Goal: Task Accomplishment & Management: Use online tool/utility

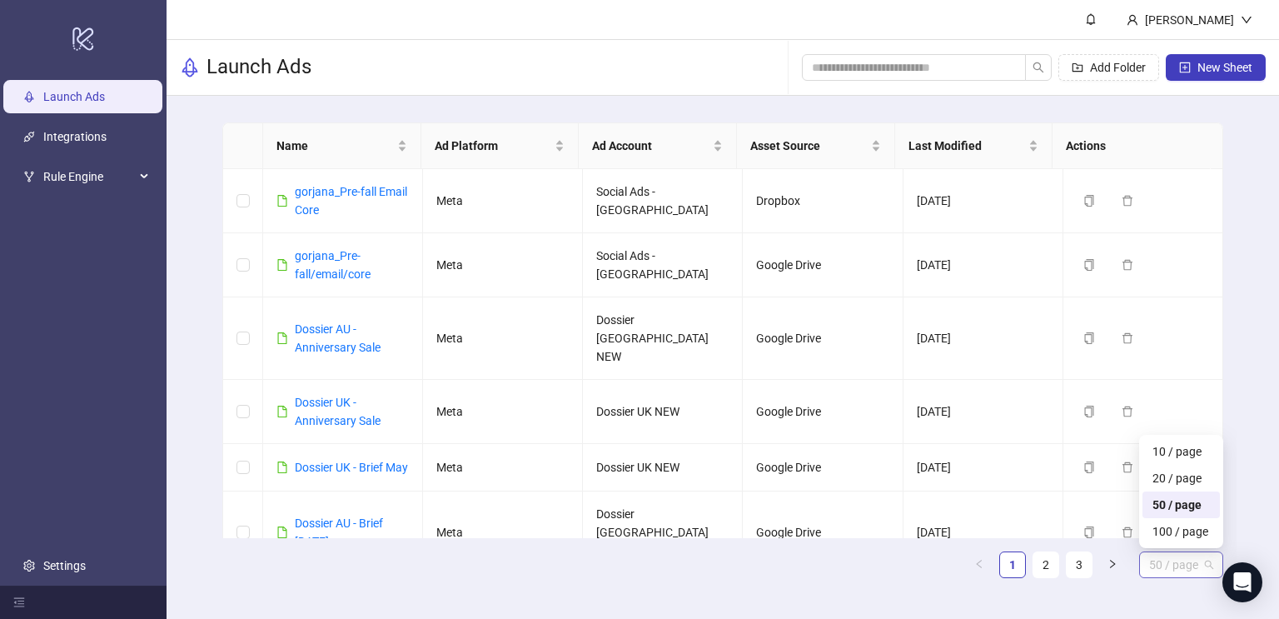
click at [1174, 565] on span "50 / page" at bounding box center [1181, 564] width 64 height 25
click at [1173, 538] on div "100 / page" at bounding box center [1181, 531] width 57 height 18
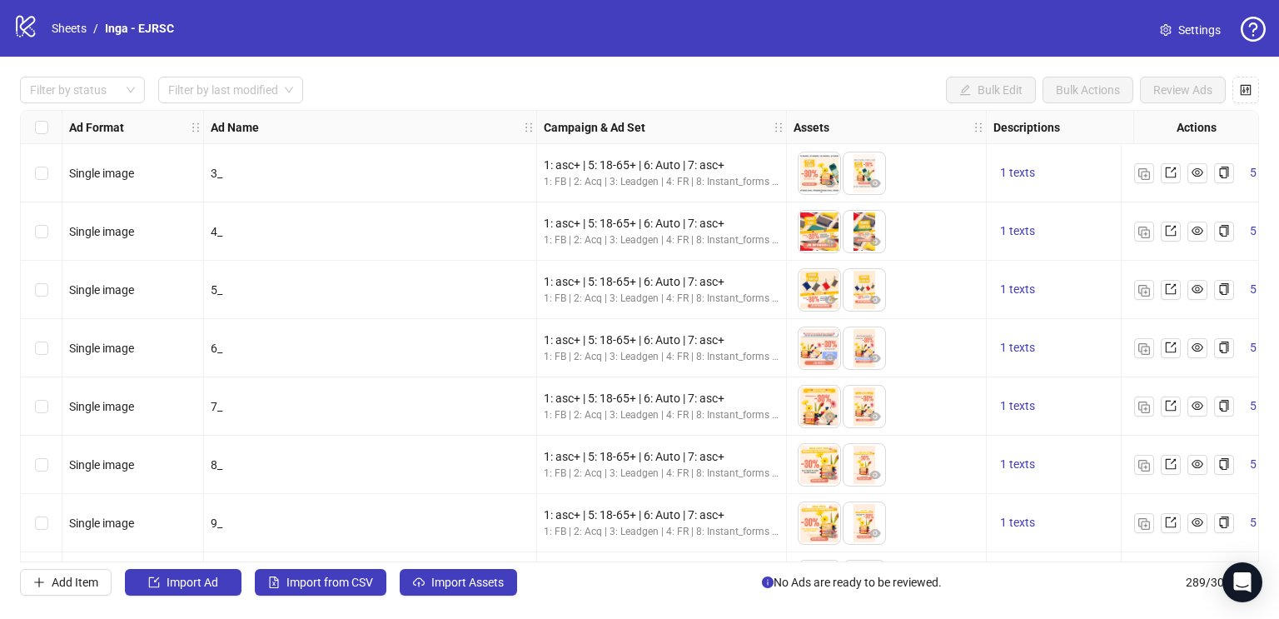
scroll to position [0, 396]
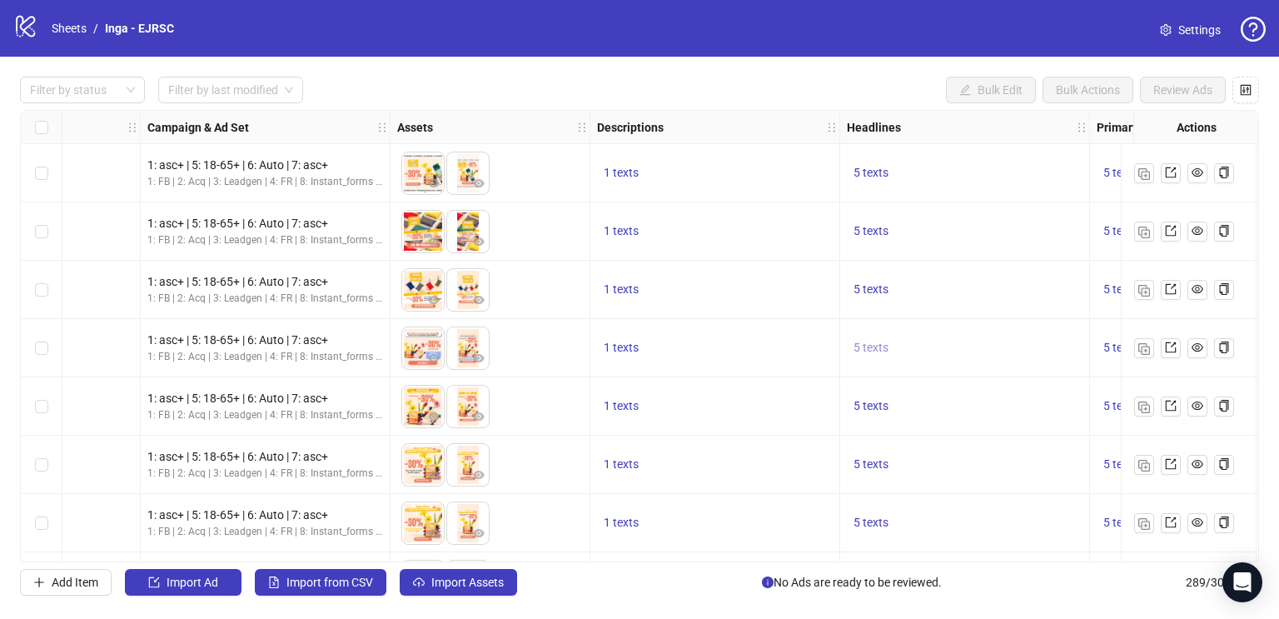
click at [869, 349] on span "5 texts" at bounding box center [871, 347] width 35 height 13
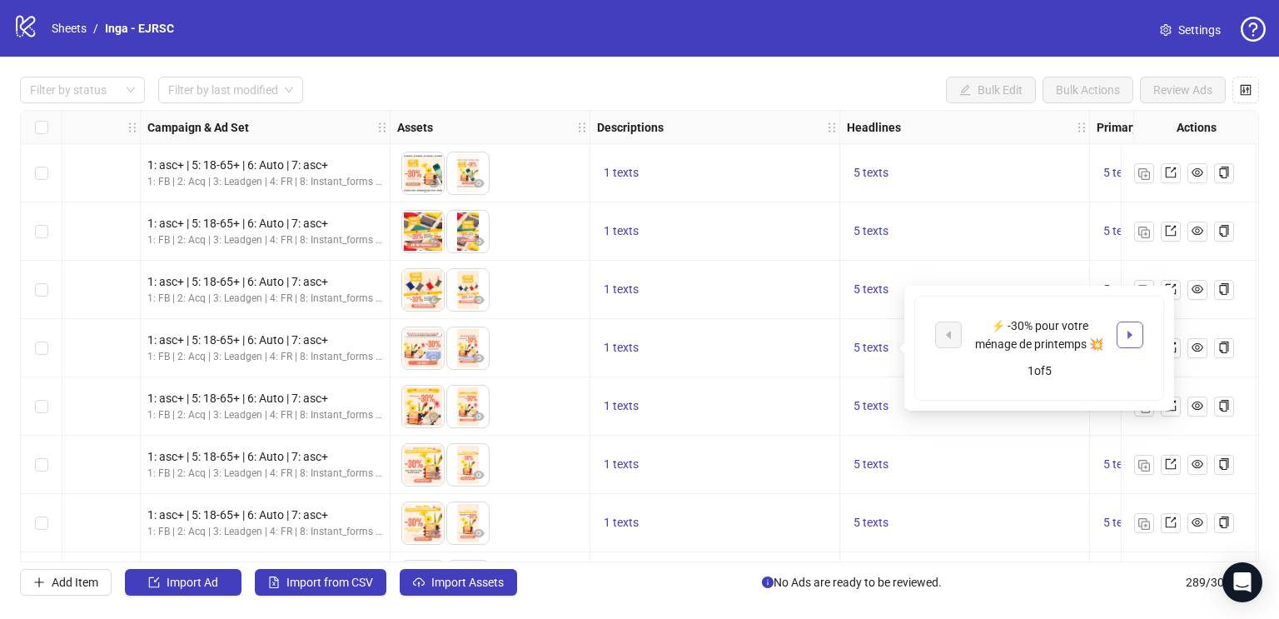
click at [1126, 338] on icon "caret-right" at bounding box center [1130, 335] width 12 height 12
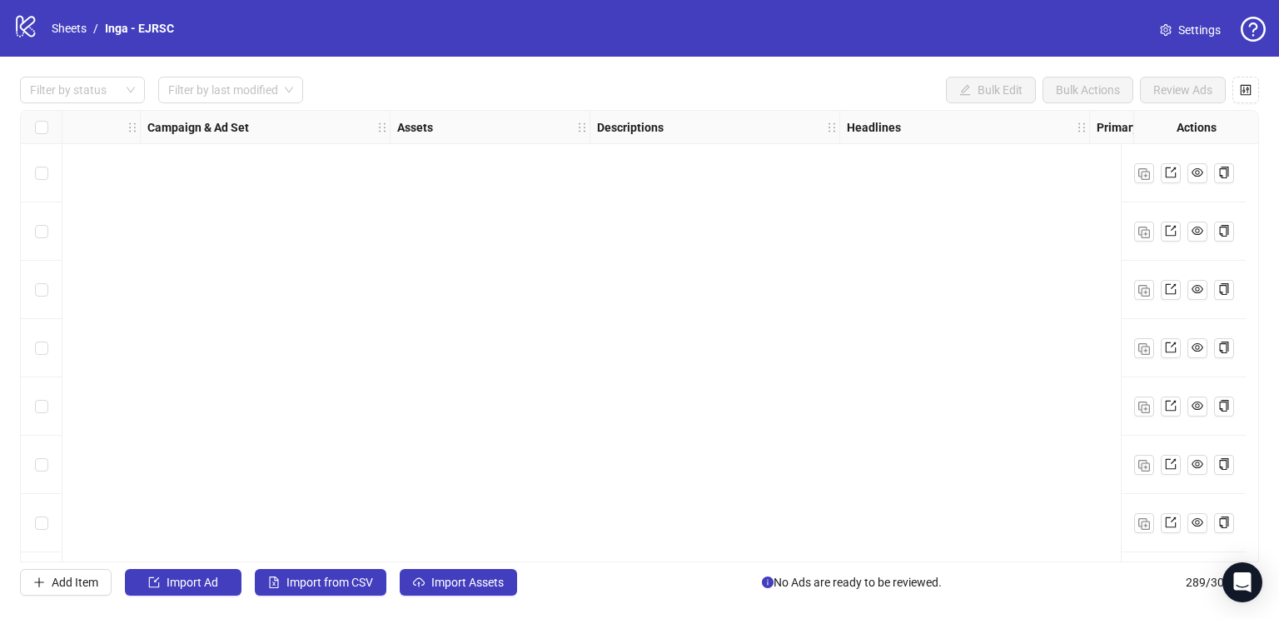
scroll to position [16006, 396]
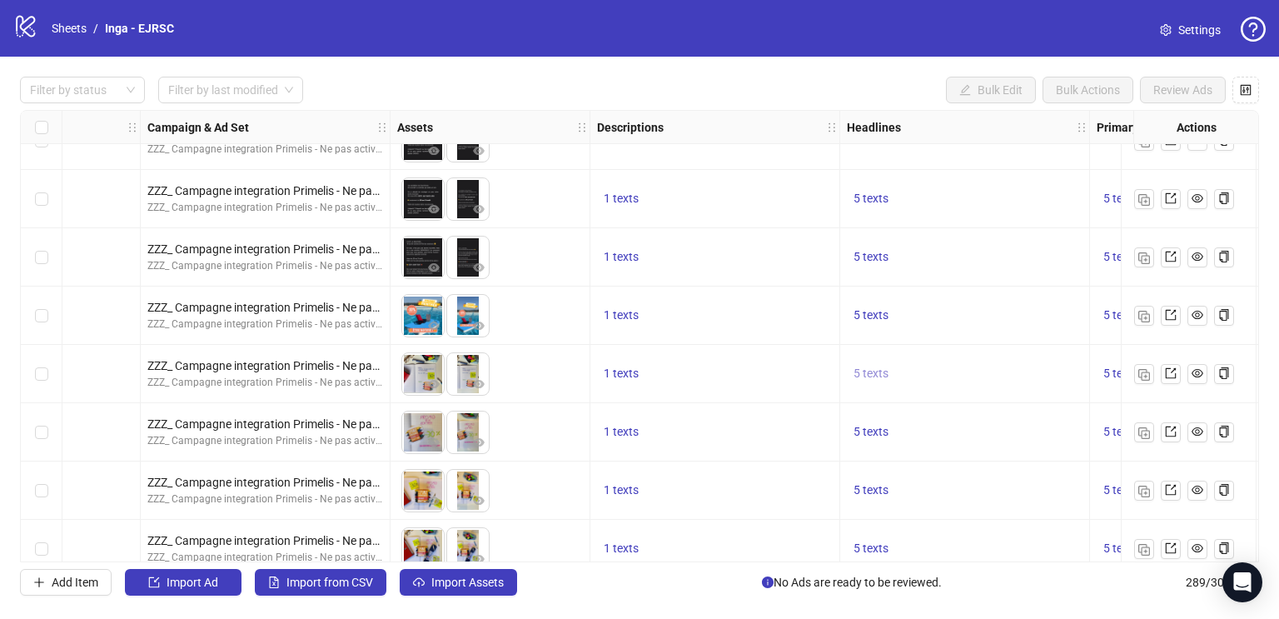
click at [884, 371] on span "5 texts" at bounding box center [871, 372] width 35 height 13
click at [1035, 349] on div "🥳 -30% pour fêter la rentrée" at bounding box center [1039, 359] width 138 height 37
click at [1036, 349] on div "🥳 -30% pour fêter la rentrée" at bounding box center [1039, 359] width 138 height 37
copy div "🥳 -30% pour fêter la rentrée"
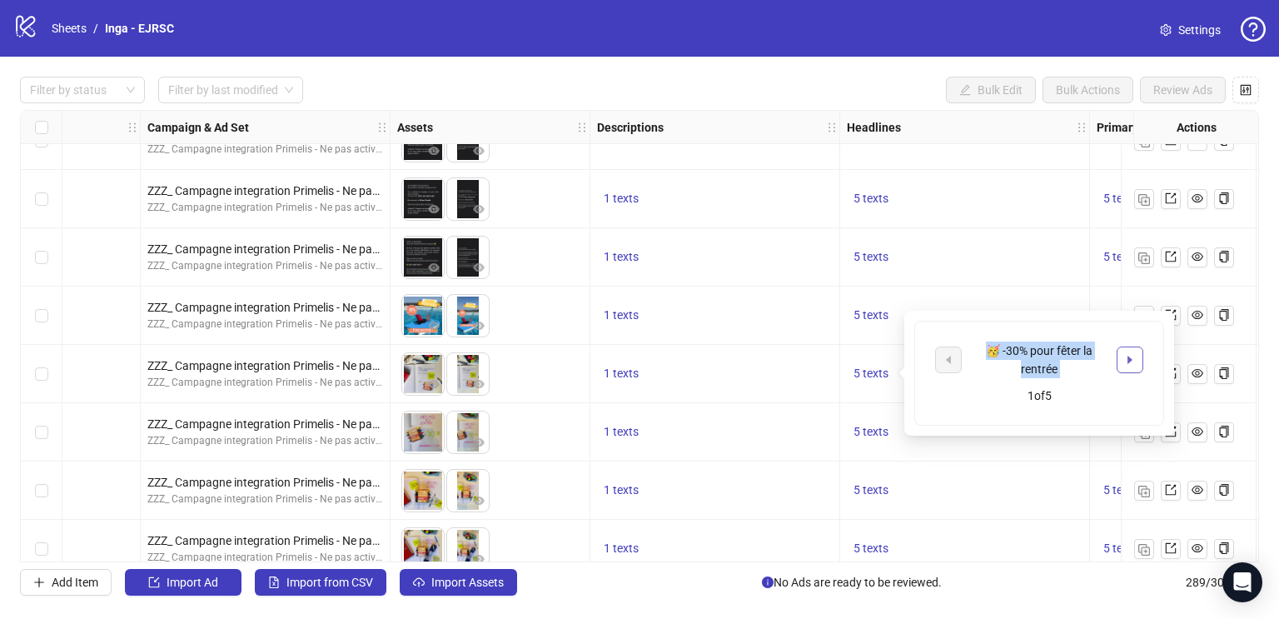
click at [1128, 368] on button "button" at bounding box center [1130, 359] width 27 height 27
click at [1127, 366] on span "button" at bounding box center [1130, 359] width 12 height 13
click at [1128, 358] on icon "caret-right" at bounding box center [1130, 360] width 5 height 8
click at [1133, 361] on icon "caret-right" at bounding box center [1130, 360] width 12 height 12
click at [943, 364] on icon "caret-left" at bounding box center [949, 360] width 12 height 12
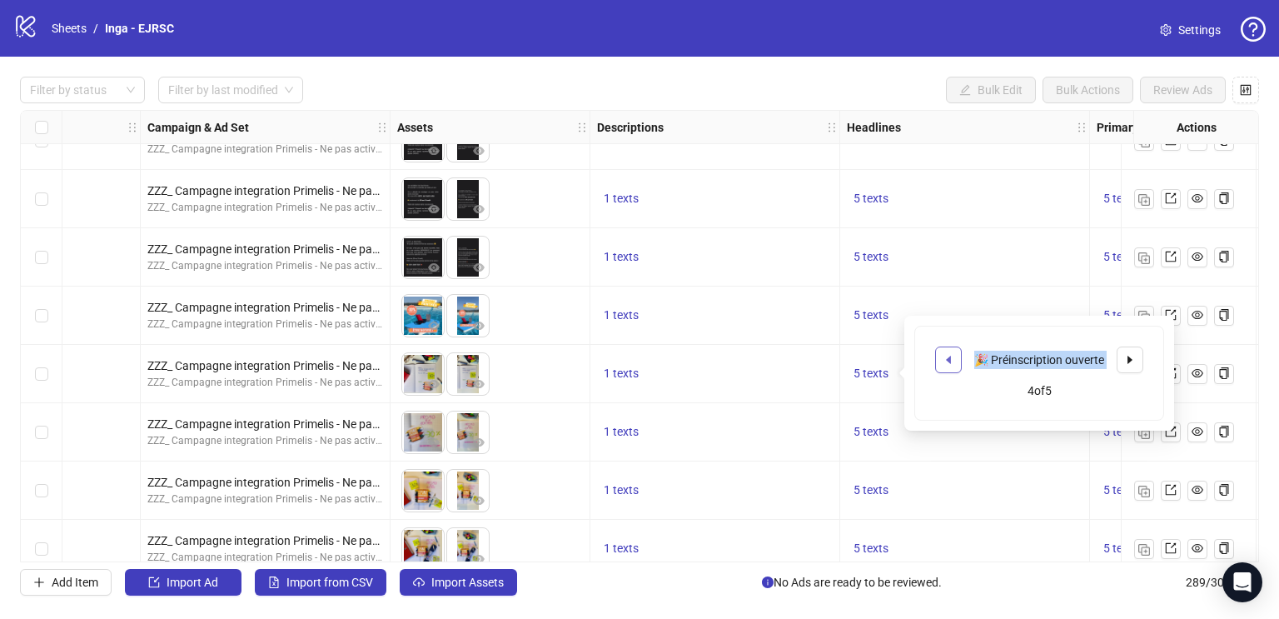
click at [943, 364] on icon "caret-left" at bounding box center [949, 360] width 12 height 12
click at [1137, 359] on button "button" at bounding box center [1130, 359] width 27 height 27
click at [1137, 360] on button "button" at bounding box center [1130, 359] width 27 height 27
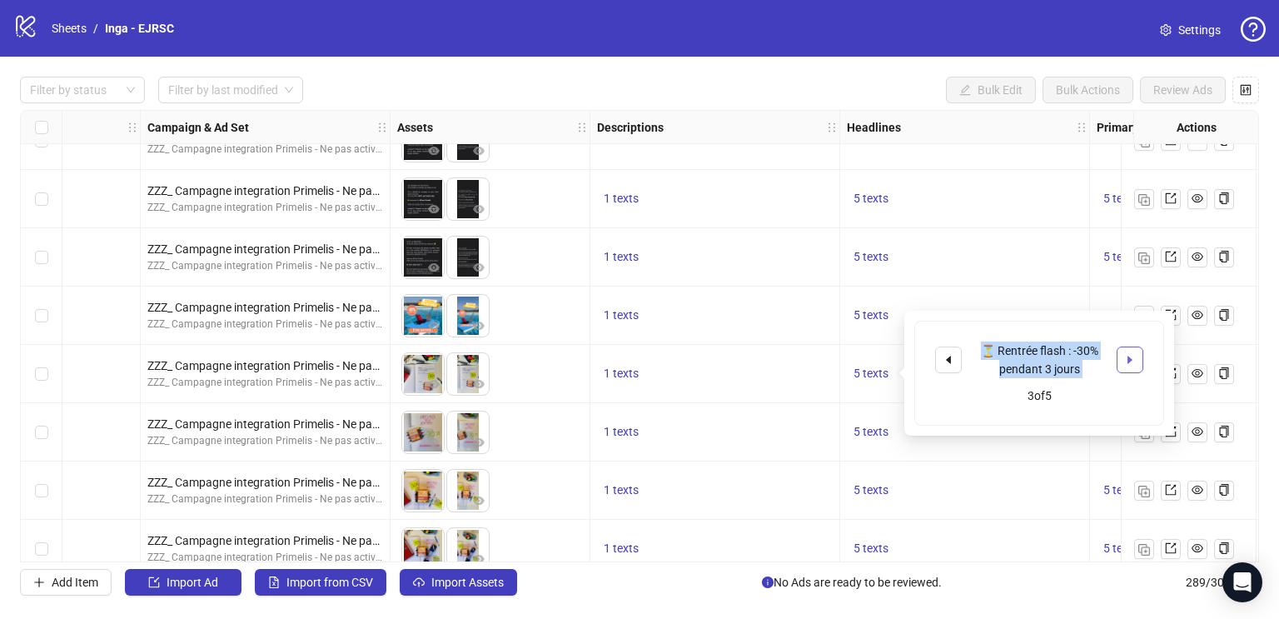
click at [1137, 360] on button "button" at bounding box center [1130, 359] width 27 height 27
click at [949, 358] on icon "caret-left" at bounding box center [948, 360] width 5 height 8
